Goal: Transaction & Acquisition: Book appointment/travel/reservation

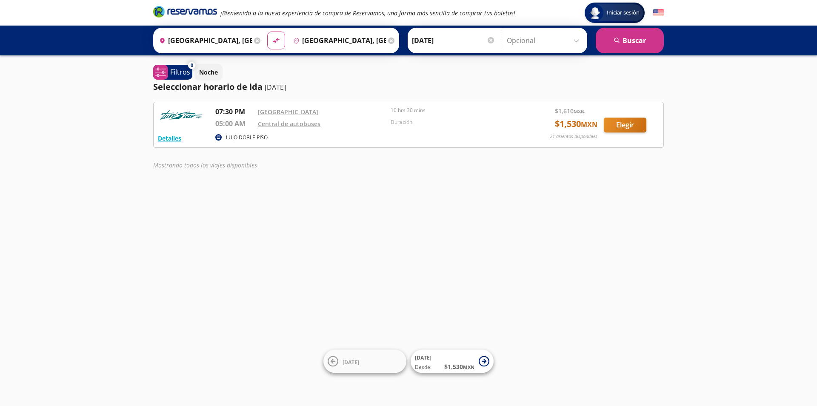
click at [312, 39] on input "[GEOGRAPHIC_DATA], [GEOGRAPHIC_DATA]" at bounding box center [338, 40] width 96 height 21
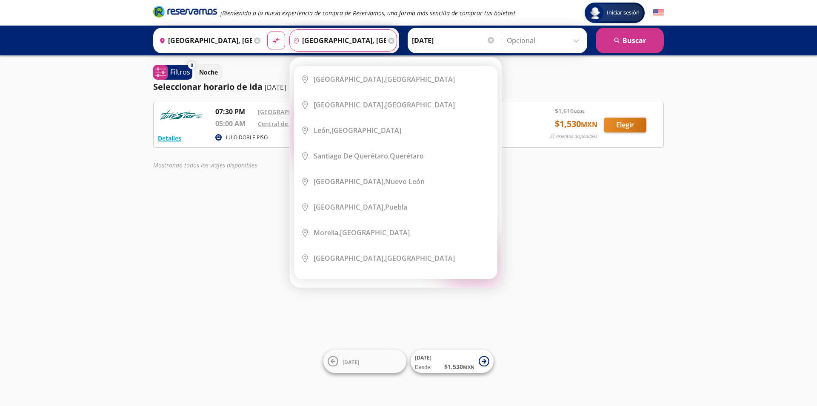
click at [390, 39] on icon at bounding box center [391, 40] width 6 height 6
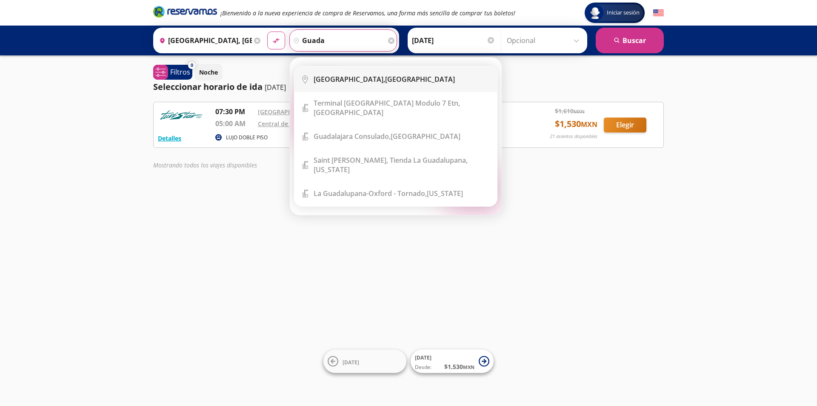
click at [344, 84] on li "City Icon [GEOGRAPHIC_DATA], [GEOGRAPHIC_DATA]" at bounding box center [396, 79] width 203 height 26
type input "[GEOGRAPHIC_DATA], [GEOGRAPHIC_DATA]"
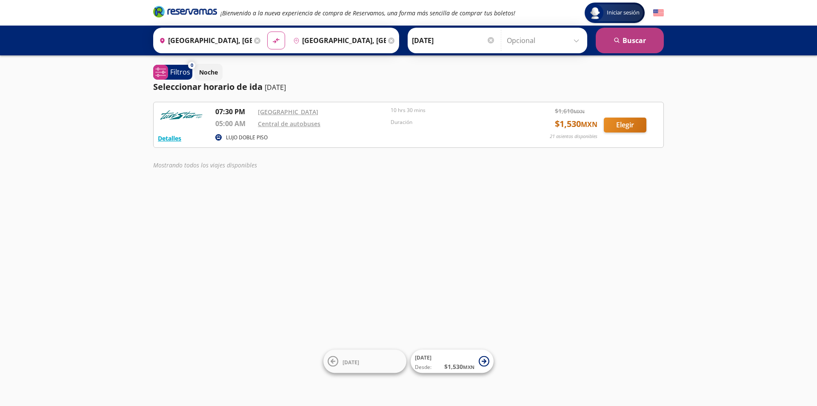
click at [647, 48] on button "search [GEOGRAPHIC_DATA]" at bounding box center [630, 41] width 68 height 26
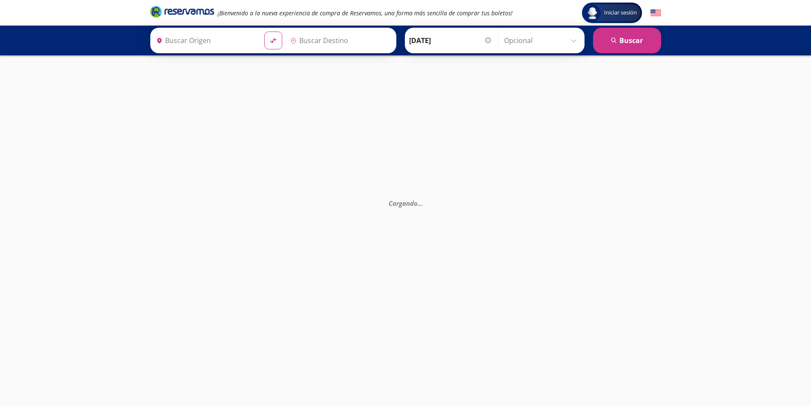
type input "[GEOGRAPHIC_DATA], [GEOGRAPHIC_DATA]"
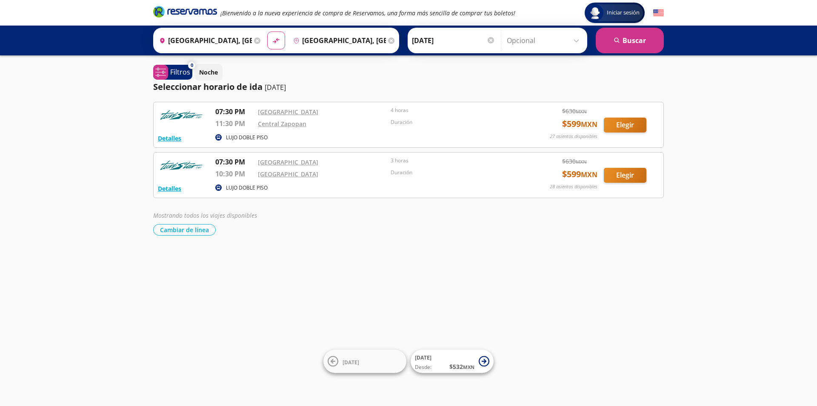
click at [459, 36] on input "[DATE]" at bounding box center [453, 40] width 83 height 21
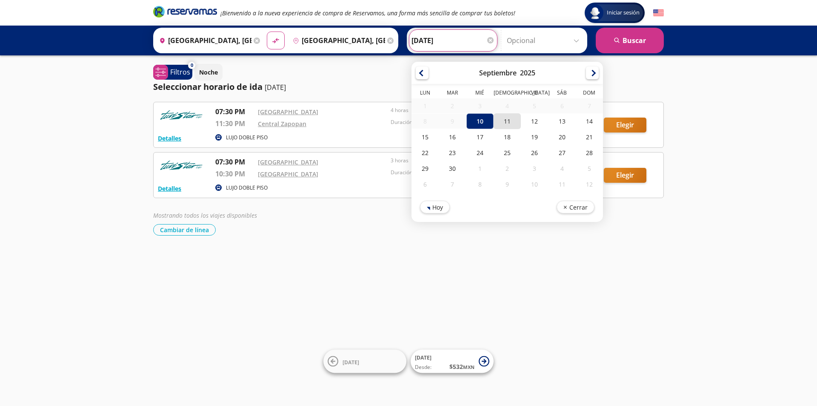
click at [503, 123] on div "11" at bounding box center [507, 121] width 27 height 16
type input "[DATE]"
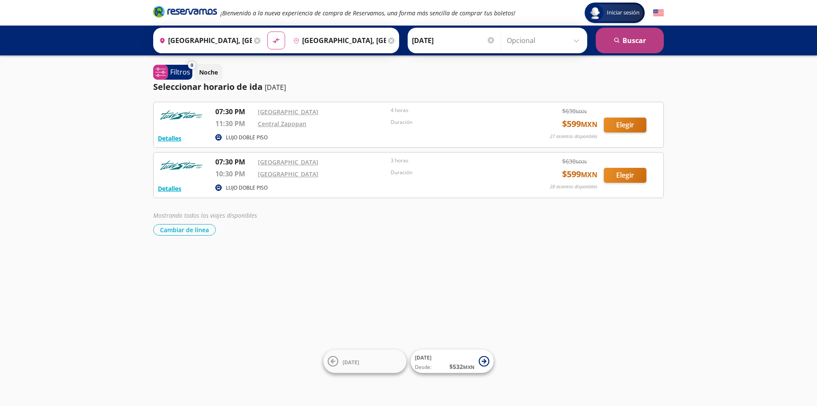
click at [628, 37] on button "search [GEOGRAPHIC_DATA]" at bounding box center [630, 41] width 68 height 26
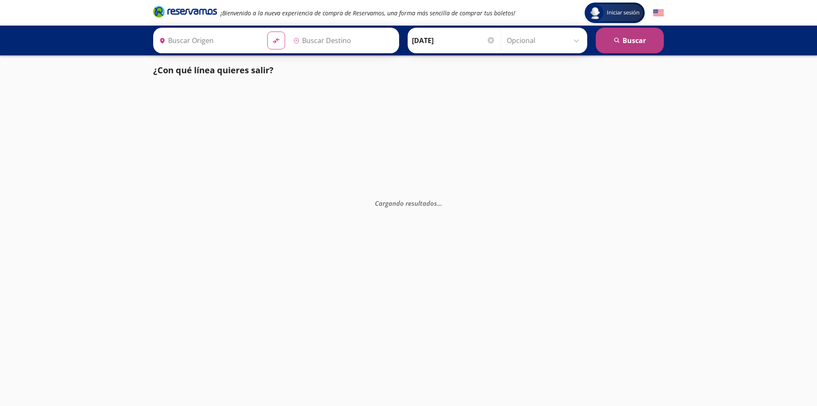
type input "[GEOGRAPHIC_DATA], [GEOGRAPHIC_DATA]"
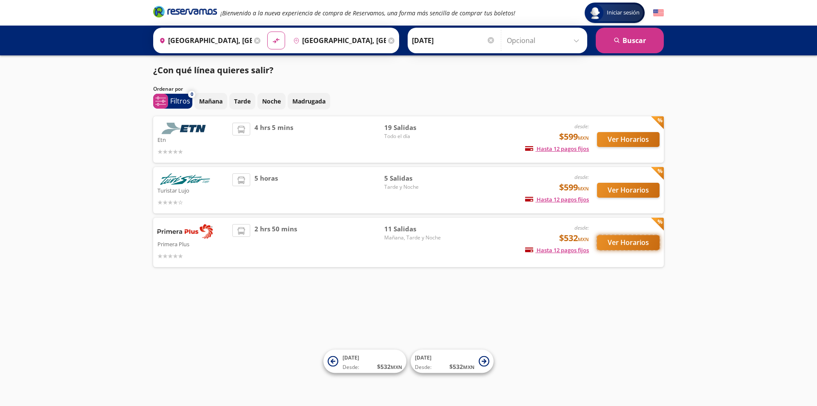
click at [620, 247] on button "Ver Horarios" at bounding box center [628, 242] width 63 height 15
click at [229, 40] on input "[GEOGRAPHIC_DATA], [GEOGRAPHIC_DATA]" at bounding box center [204, 40] width 96 height 21
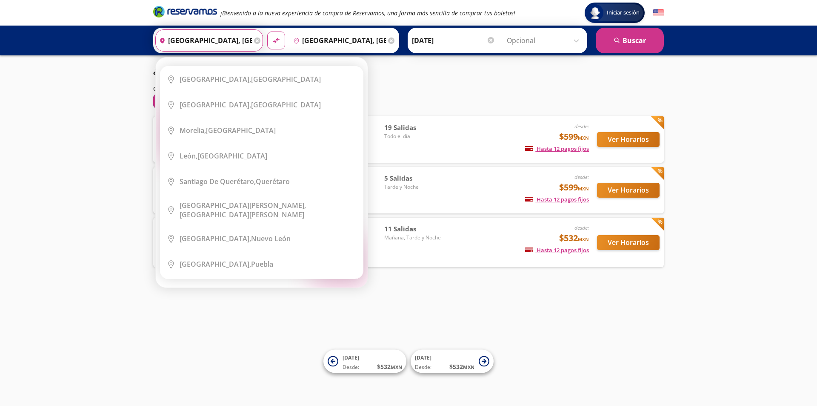
click at [255, 40] on icon at bounding box center [257, 40] width 6 height 6
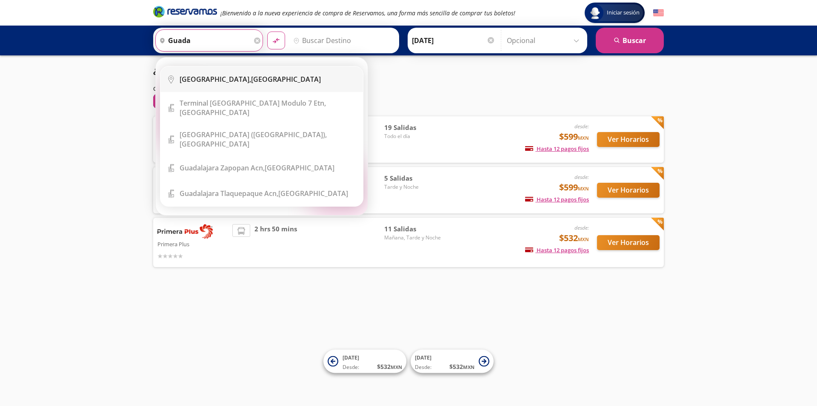
click at [209, 69] on li "City Icon [GEOGRAPHIC_DATA], [GEOGRAPHIC_DATA]" at bounding box center [262, 79] width 203 height 26
type input "[GEOGRAPHIC_DATA], [GEOGRAPHIC_DATA]"
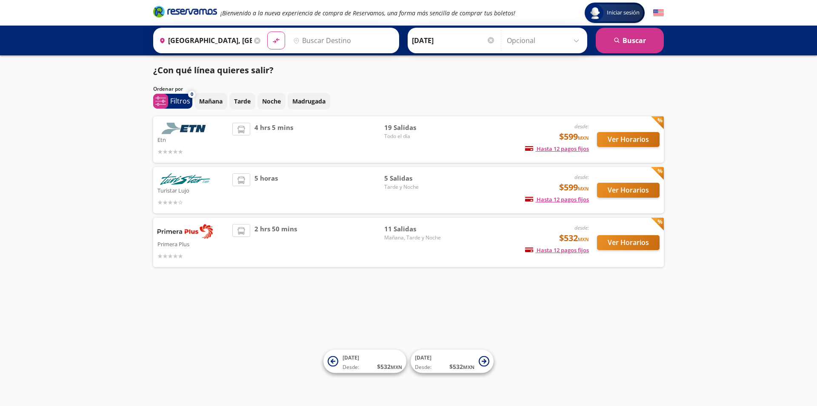
click at [374, 34] on input "Destino" at bounding box center [342, 40] width 105 height 21
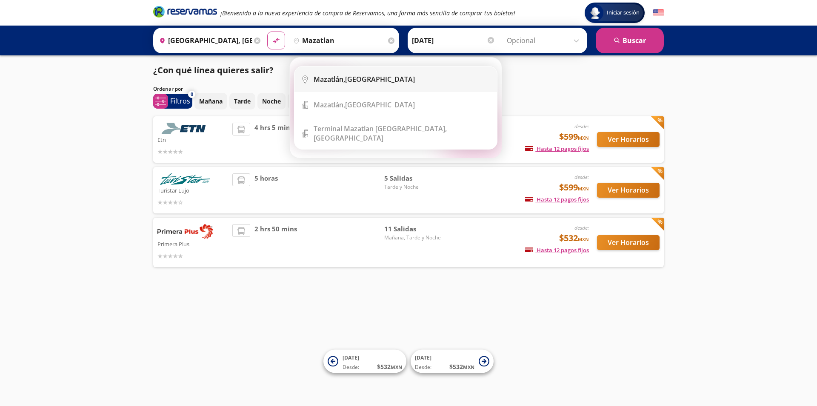
click at [361, 80] on div "[GEOGRAPHIC_DATA], [GEOGRAPHIC_DATA]" at bounding box center [364, 79] width 101 height 9
type input "[GEOGRAPHIC_DATA], [GEOGRAPHIC_DATA]"
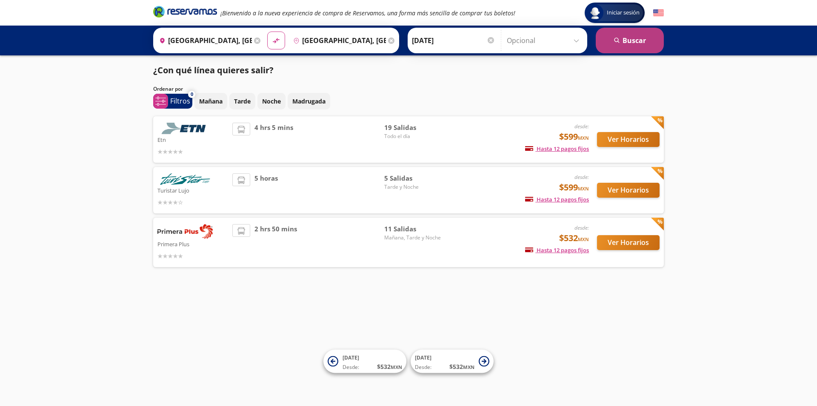
click at [611, 46] on button "search [GEOGRAPHIC_DATA]" at bounding box center [630, 41] width 68 height 26
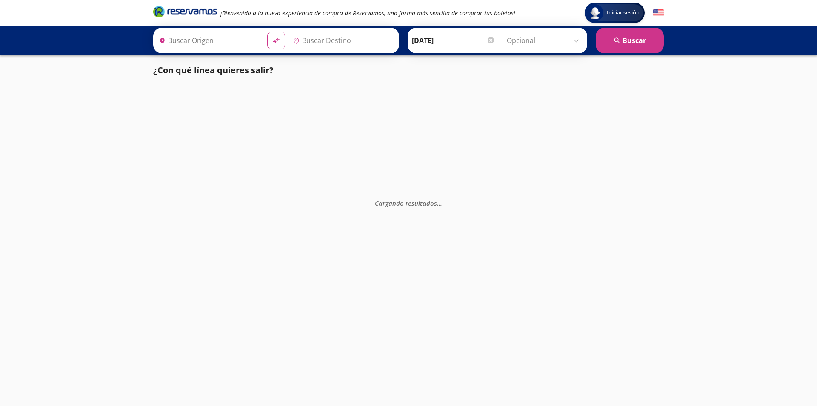
type input "[GEOGRAPHIC_DATA], [GEOGRAPHIC_DATA]"
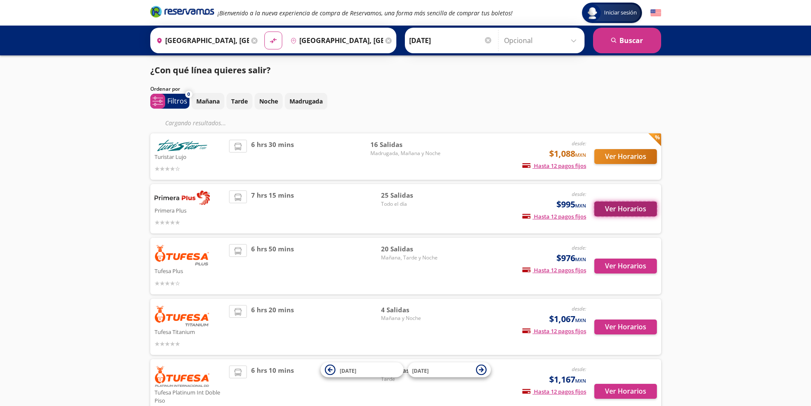
click at [622, 204] on button "Ver Horarios" at bounding box center [625, 208] width 63 height 15
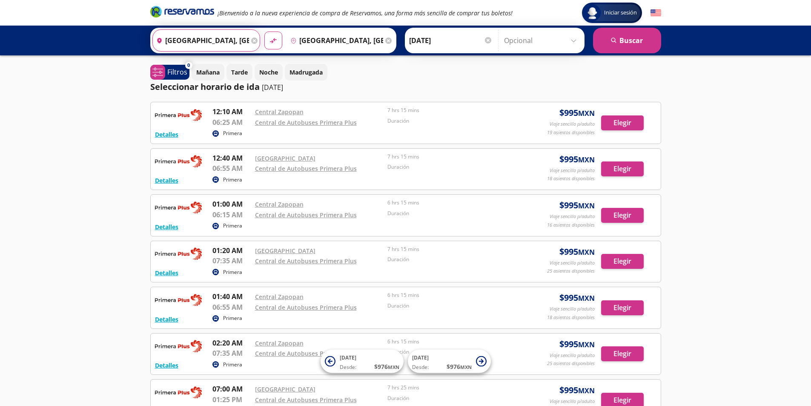
click at [212, 43] on input "[GEOGRAPHIC_DATA], [GEOGRAPHIC_DATA]" at bounding box center [201, 40] width 96 height 21
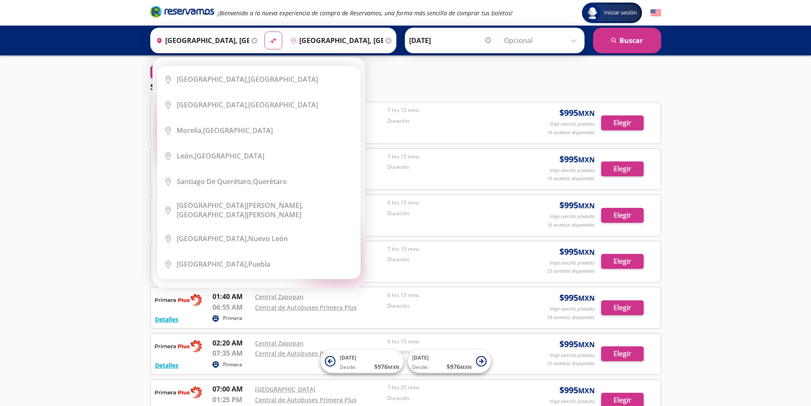
click at [252, 40] on icon at bounding box center [254, 40] width 6 height 6
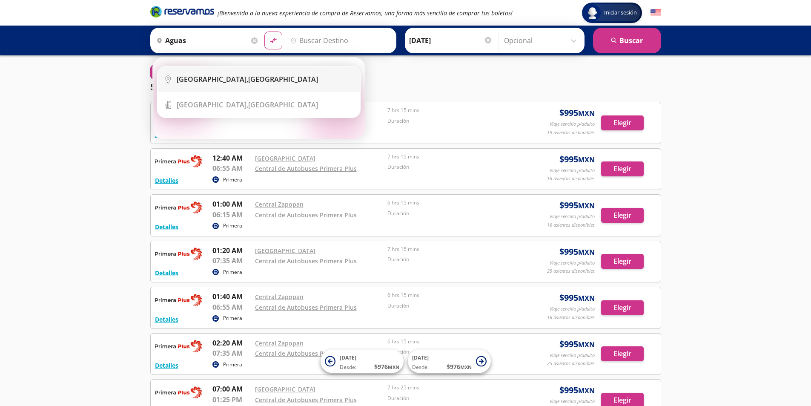
click at [267, 72] on li "City Icon [GEOGRAPHIC_DATA], [GEOGRAPHIC_DATA]" at bounding box center [259, 79] width 203 height 26
type input "[GEOGRAPHIC_DATA], [GEOGRAPHIC_DATA]"
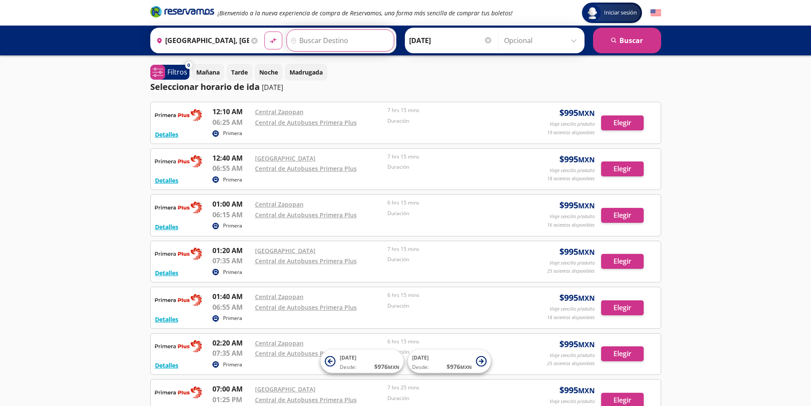
click at [324, 43] on input "Destino" at bounding box center [339, 40] width 105 height 21
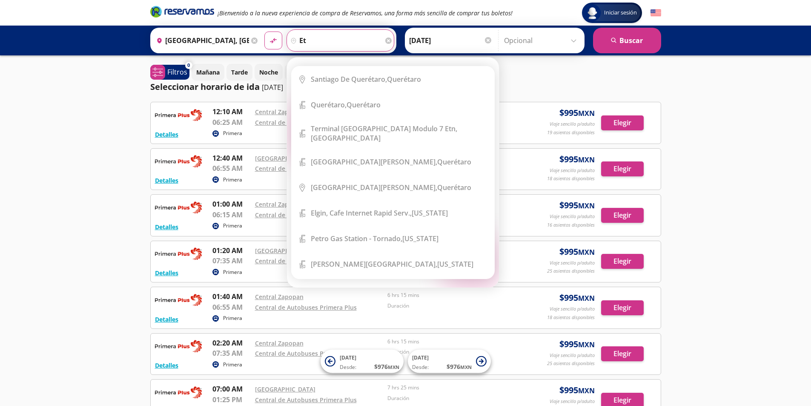
type input "e"
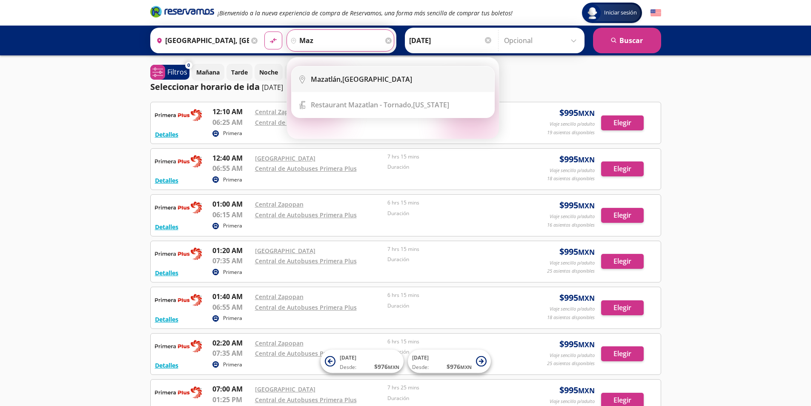
click at [371, 80] on div "[GEOGRAPHIC_DATA], [GEOGRAPHIC_DATA]" at bounding box center [399, 79] width 177 height 9
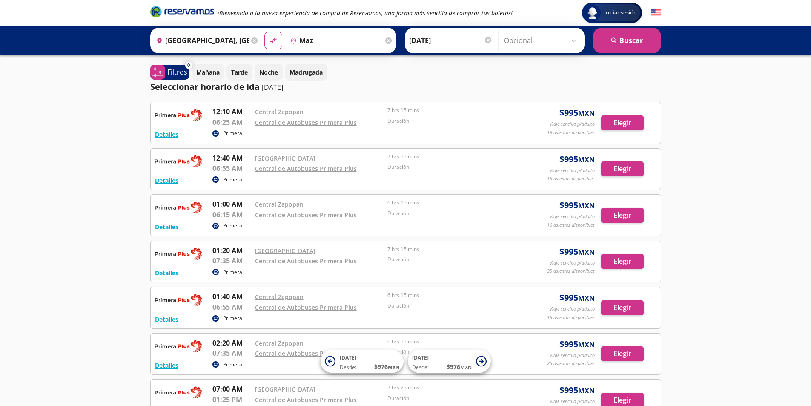
type input "[GEOGRAPHIC_DATA], [GEOGRAPHIC_DATA]"
click at [449, 37] on input "[DATE]" at bounding box center [450, 40] width 83 height 21
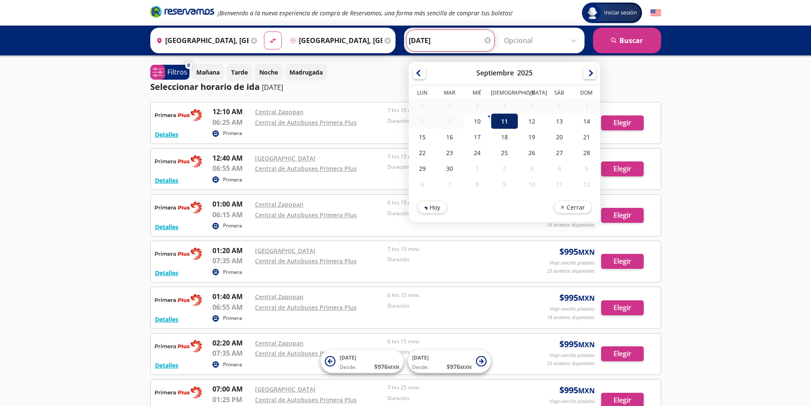
click at [499, 123] on div "11" at bounding box center [503, 121] width 27 height 16
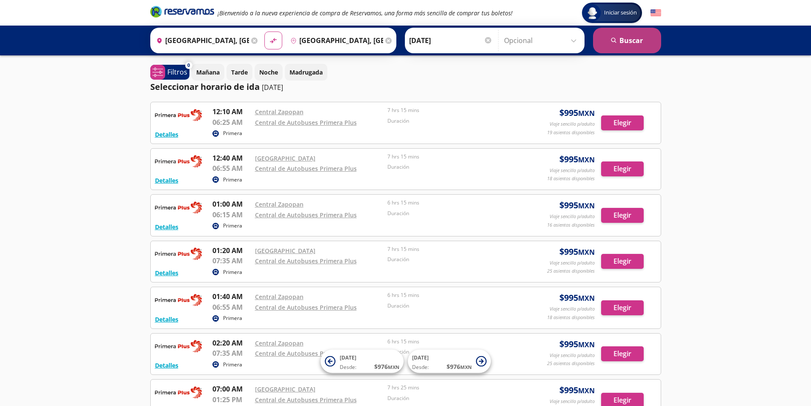
click at [605, 43] on button "search [GEOGRAPHIC_DATA]" at bounding box center [627, 41] width 68 height 26
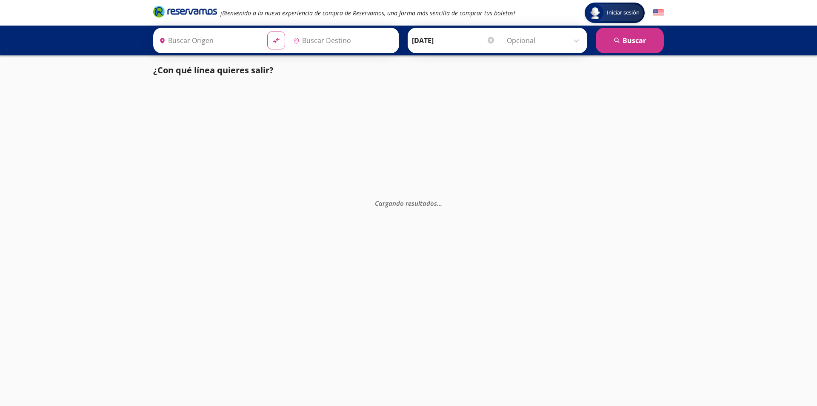
type input "[GEOGRAPHIC_DATA], [GEOGRAPHIC_DATA]"
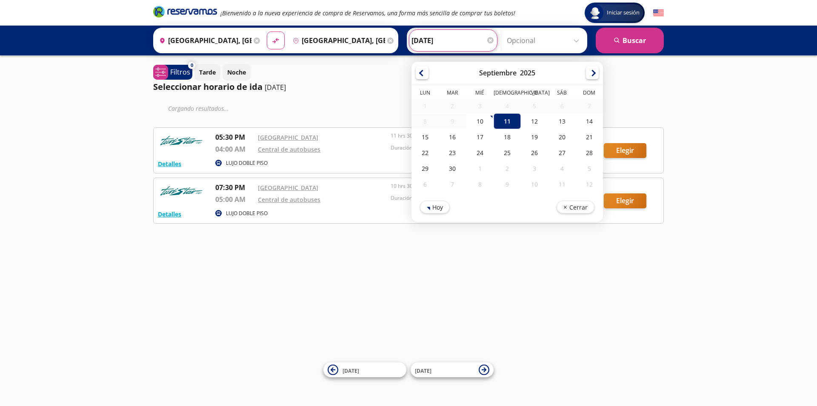
click at [444, 44] on input "[DATE]" at bounding box center [453, 40] width 83 height 21
click at [479, 120] on div "10" at bounding box center [480, 121] width 27 height 16
type input "[DATE]"
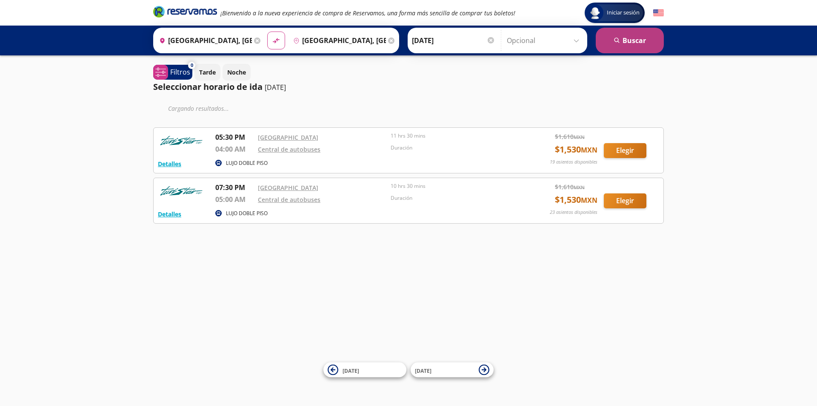
click at [619, 41] on icon "search" at bounding box center [617, 40] width 6 height 6
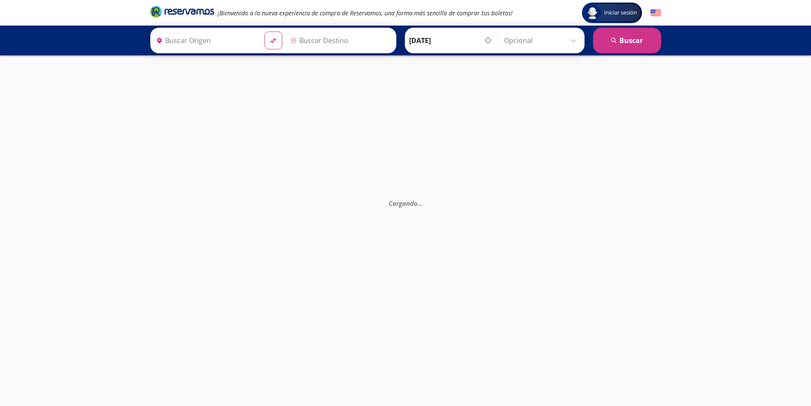
type input "[GEOGRAPHIC_DATA], [GEOGRAPHIC_DATA]"
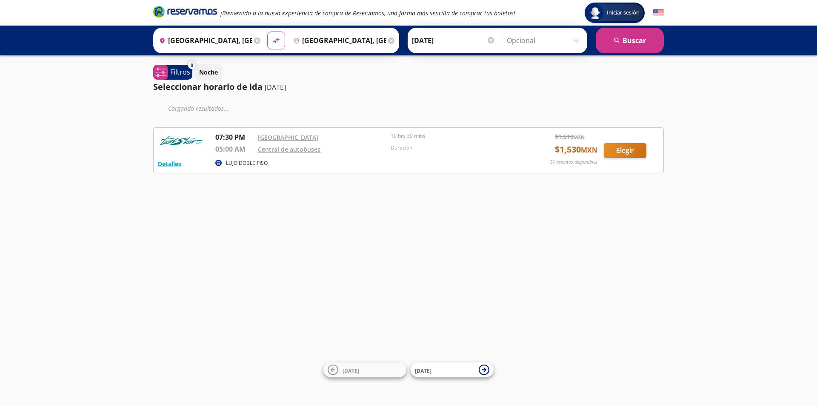
click at [429, 47] on input "[DATE]" at bounding box center [453, 40] width 83 height 21
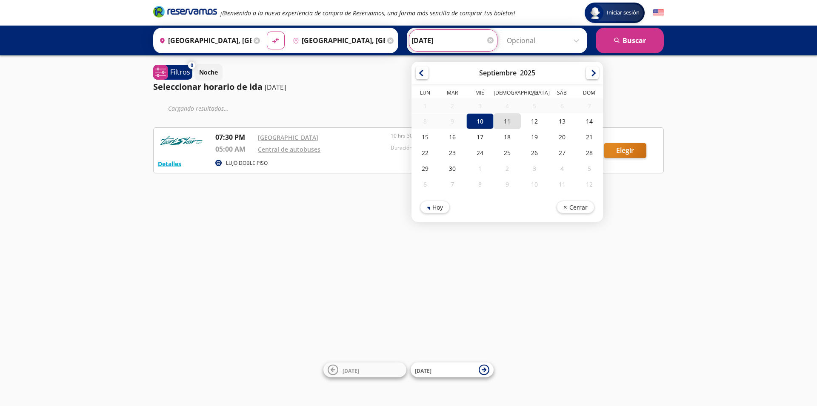
click at [506, 115] on div "11" at bounding box center [507, 121] width 27 height 16
type input "[DATE]"
click at [447, 39] on input "[DATE]" at bounding box center [453, 40] width 83 height 21
click at [506, 123] on div "11" at bounding box center [507, 121] width 27 height 16
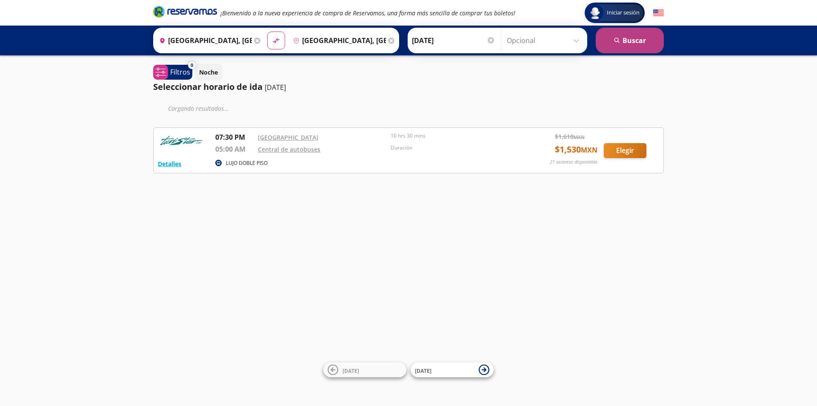
click at [614, 46] on button "search [GEOGRAPHIC_DATA]" at bounding box center [630, 41] width 68 height 26
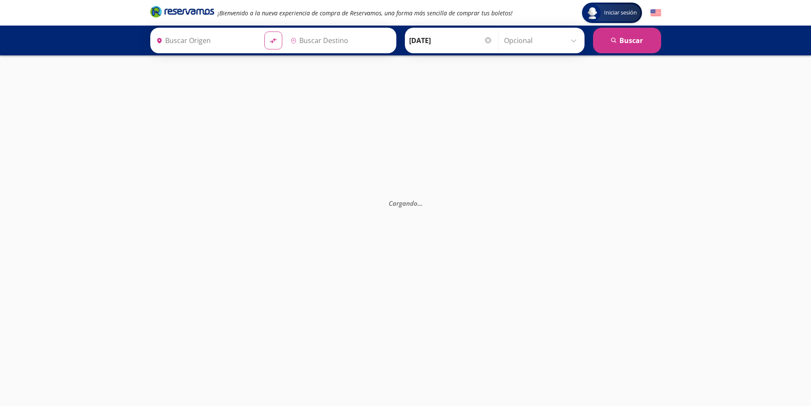
type input "[GEOGRAPHIC_DATA], [GEOGRAPHIC_DATA]"
